Goal: Task Accomplishment & Management: Manage account settings

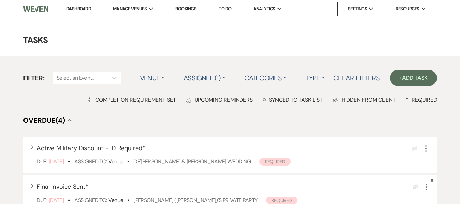
click at [80, 7] on link "Dashboard" at bounding box center [78, 9] width 25 height 6
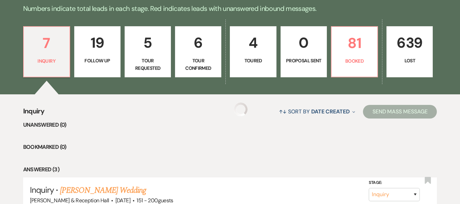
scroll to position [186, 0]
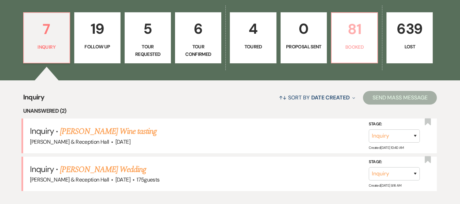
click at [370, 60] on link "81 Booked" at bounding box center [354, 37] width 47 height 51
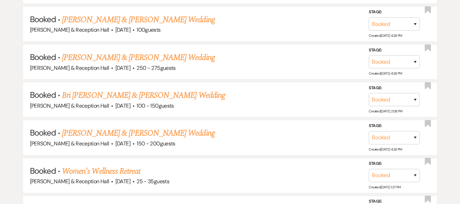
scroll to position [620, 0]
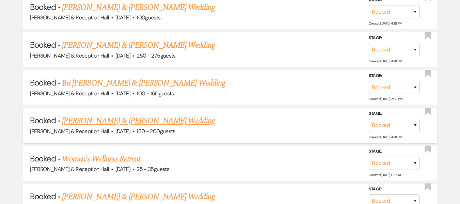
click at [128, 124] on link "[PERSON_NAME] & [PERSON_NAME] Wedding" at bounding box center [138, 121] width 153 height 12
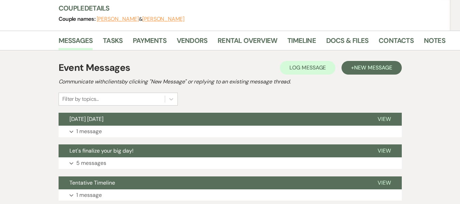
scroll to position [85, 0]
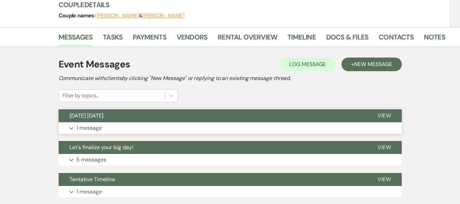
click at [94, 118] on span "[DATE] [DATE]" at bounding box center [87, 115] width 34 height 7
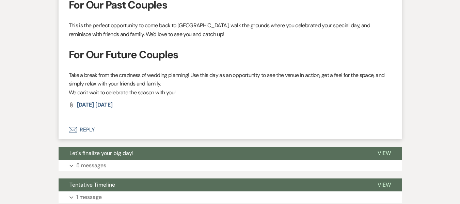
scroll to position [314, 0]
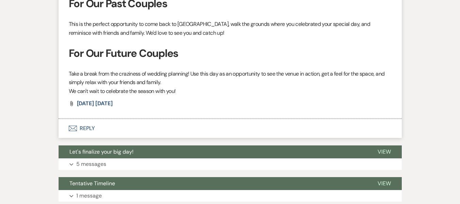
click at [84, 125] on button "Envelope Reply" at bounding box center [231, 128] width 344 height 19
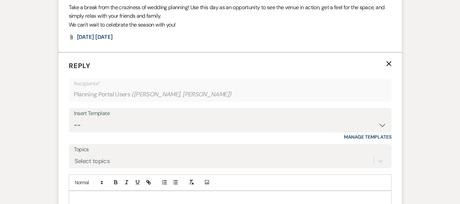
scroll to position [432, 0]
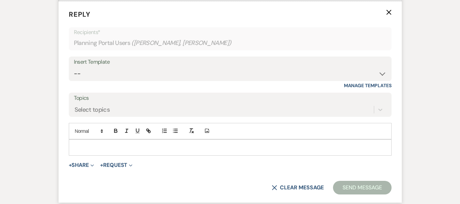
click at [388, 11] on use "button" at bounding box center [388, 12] width 5 height 5
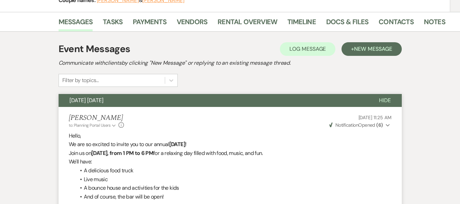
scroll to position [98, 0]
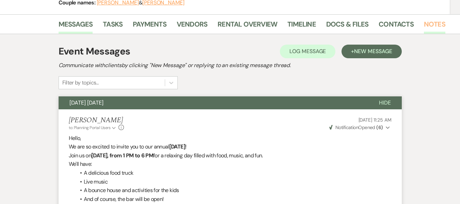
click at [426, 27] on link "Notes" at bounding box center [434, 26] width 21 height 15
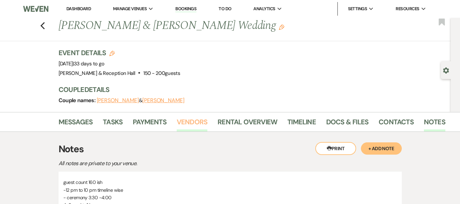
click at [200, 126] on link "Vendors" at bounding box center [192, 124] width 31 height 15
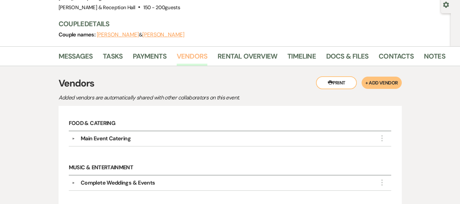
scroll to position [50, 0]
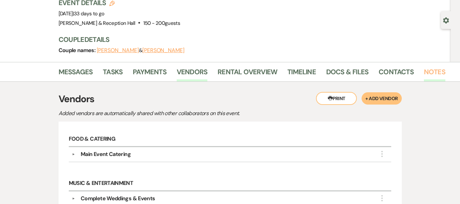
click at [424, 75] on link "Notes" at bounding box center [434, 73] width 21 height 15
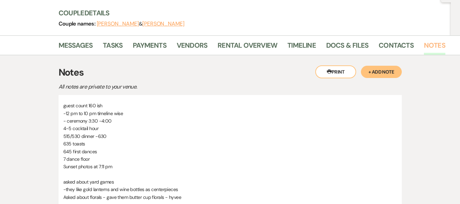
scroll to position [76, 0]
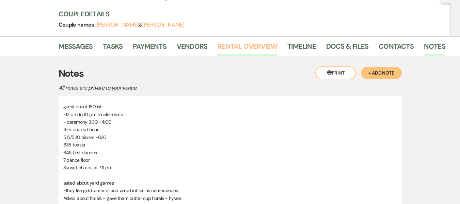
click at [237, 44] on link "Rental Overview" at bounding box center [248, 48] width 60 height 15
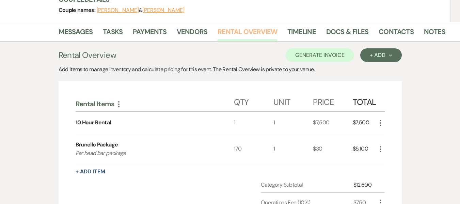
scroll to position [84, 0]
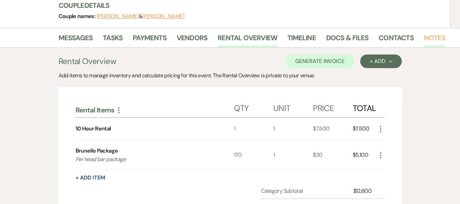
click at [425, 34] on link "Notes" at bounding box center [434, 39] width 21 height 15
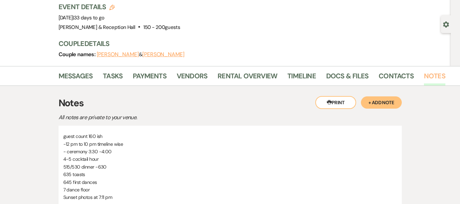
scroll to position [44, 0]
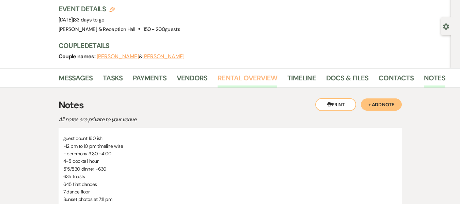
click at [233, 73] on link "Rental Overview" at bounding box center [248, 80] width 60 height 15
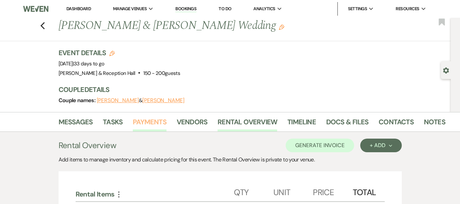
click at [163, 124] on link "Payments" at bounding box center [150, 124] width 34 height 15
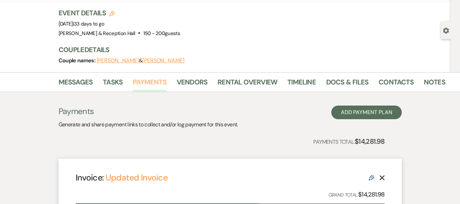
scroll to position [39, 0]
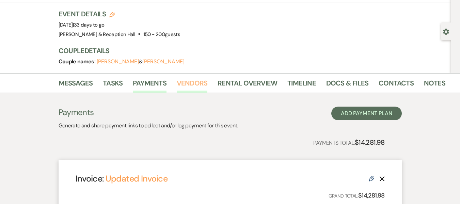
click at [193, 92] on link "Vendors" at bounding box center [192, 85] width 31 height 15
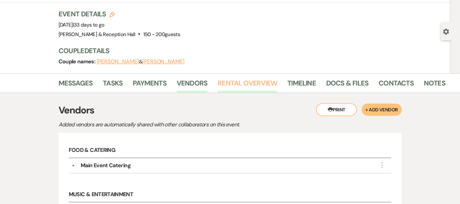
click at [234, 82] on link "Rental Overview" at bounding box center [248, 85] width 60 height 15
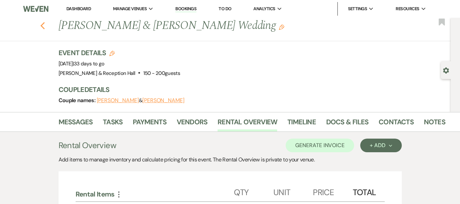
click at [45, 29] on use "button" at bounding box center [42, 25] width 4 height 7
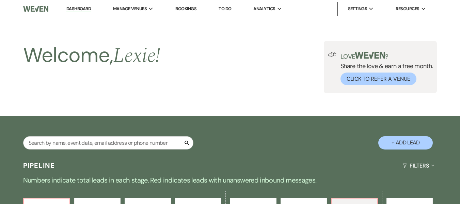
scroll to position [620, 0]
